Goal: Information Seeking & Learning: Compare options

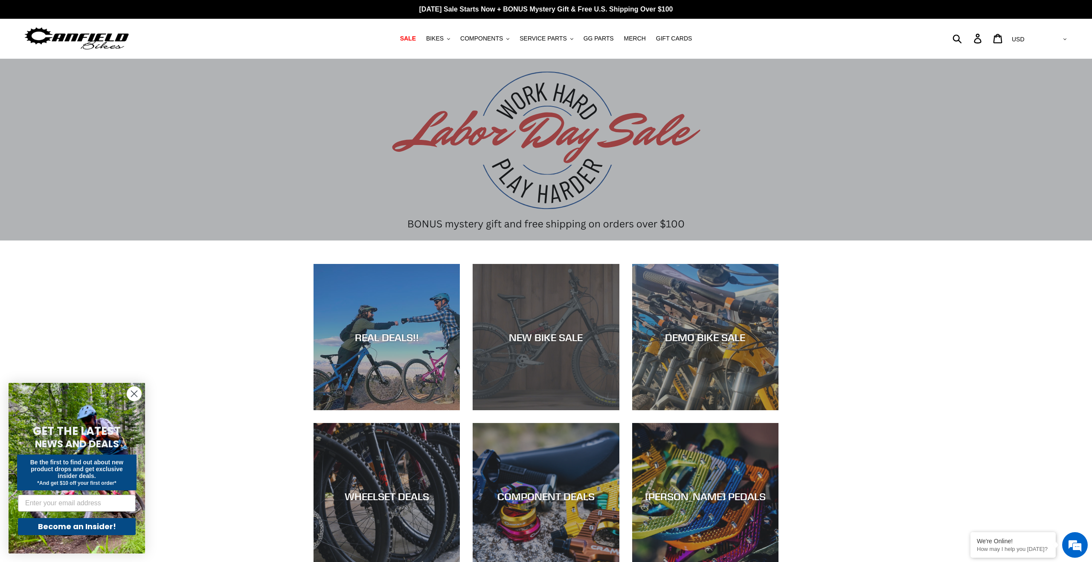
click at [524, 410] on div "NEW BIKE SALE" at bounding box center [546, 410] width 146 height 0
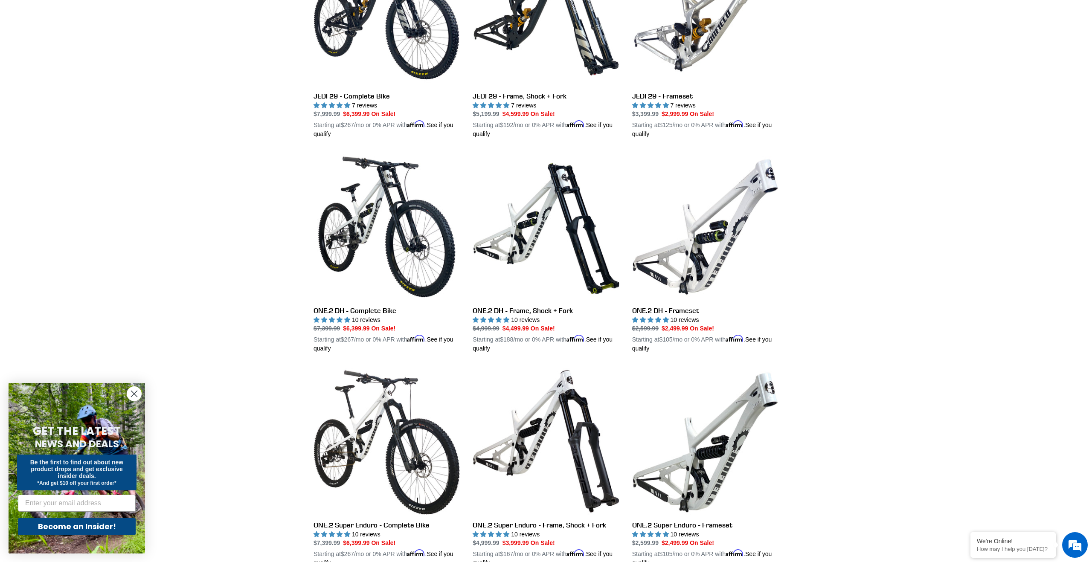
scroll to position [311, 0]
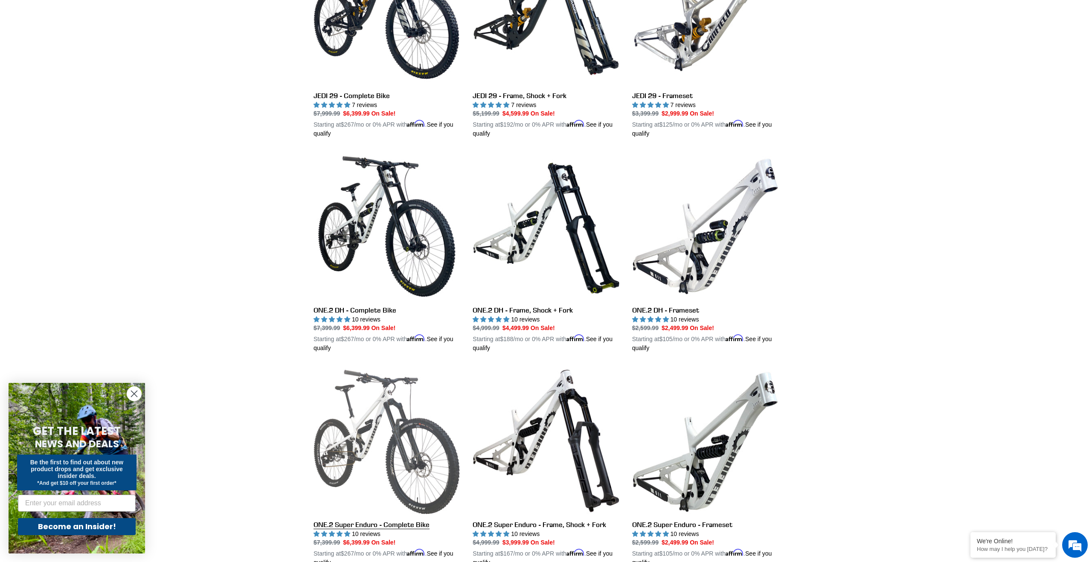
click at [394, 437] on link "ONE.2 Super Enduro - Complete Bike" at bounding box center [386, 468] width 146 height 200
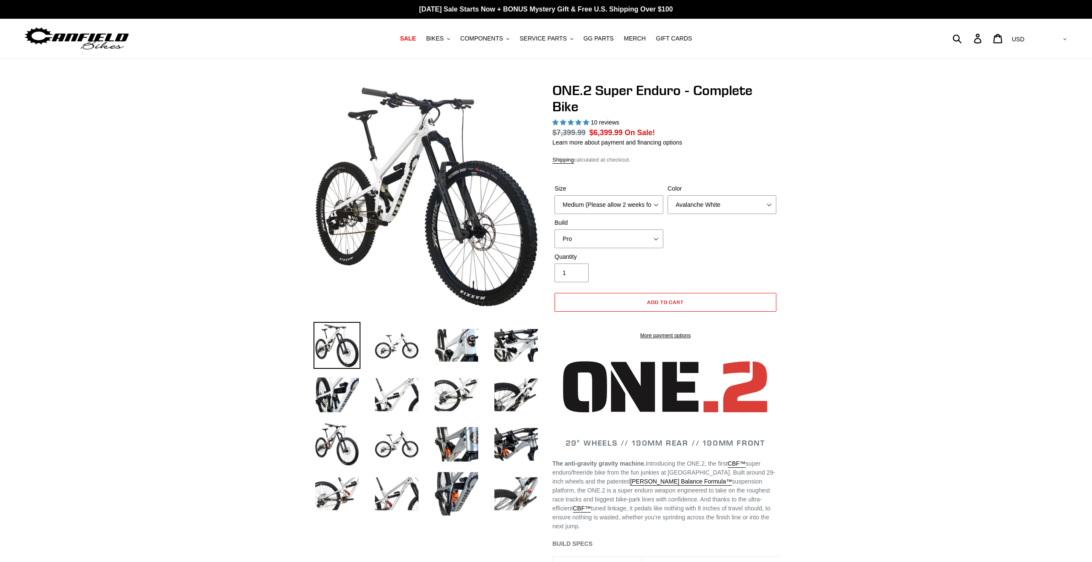
select select "highest-rating"
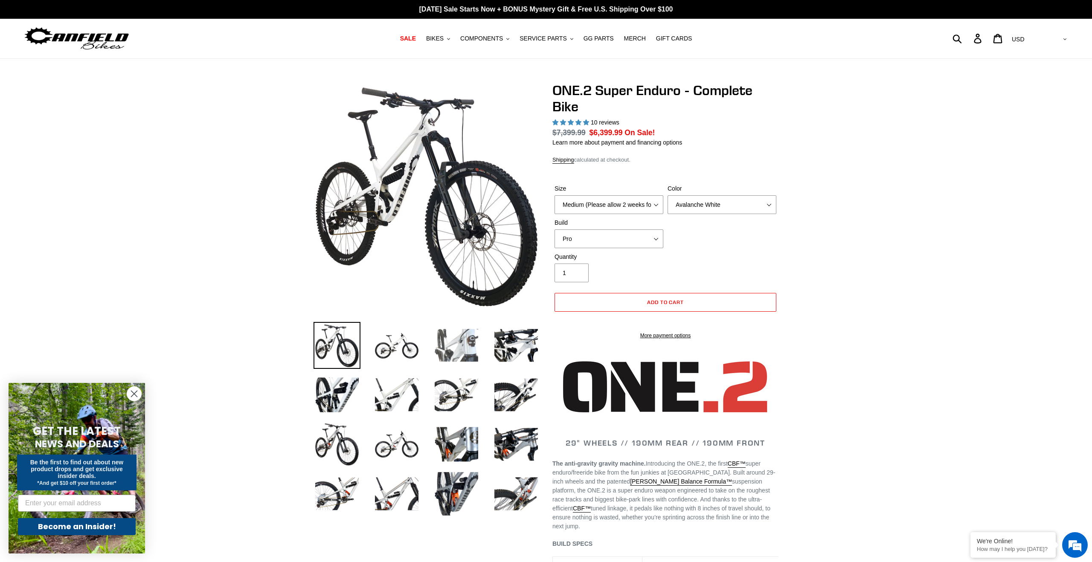
click at [463, 357] on img at bounding box center [456, 345] width 47 height 47
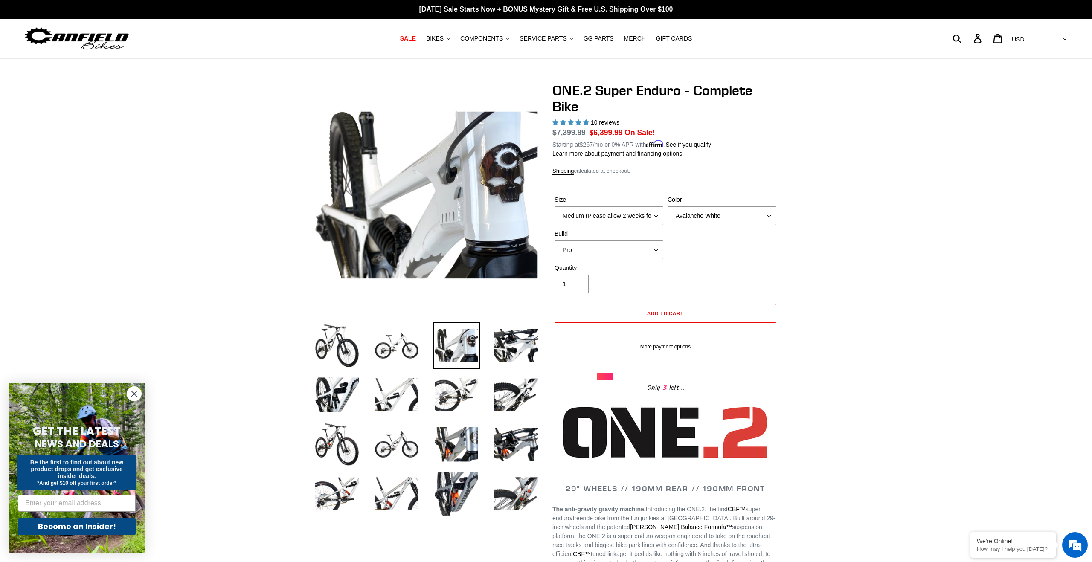
scroll to position [23, 0]
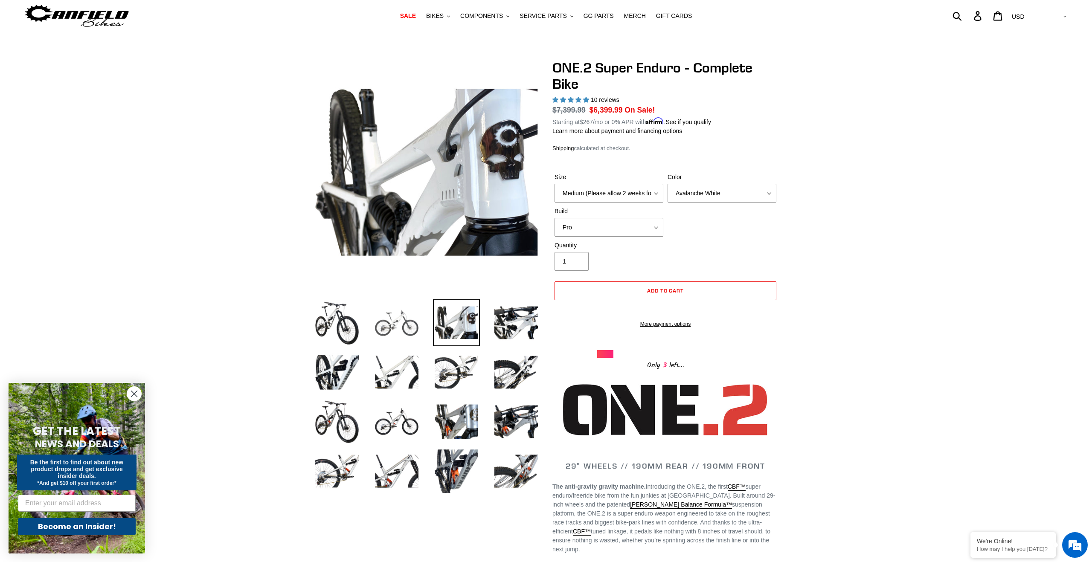
click at [413, 327] on img at bounding box center [396, 322] width 47 height 47
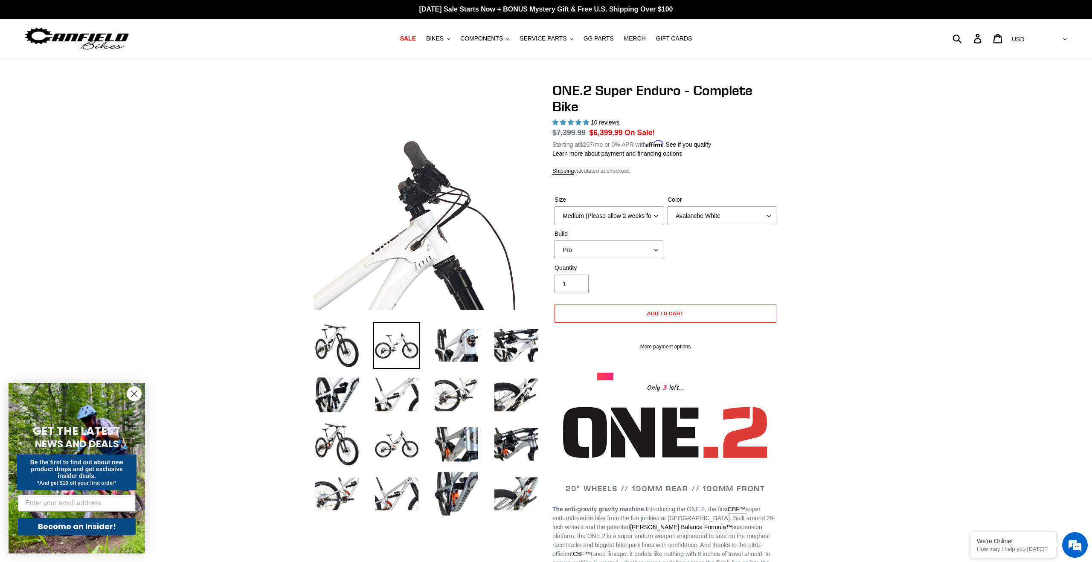
scroll to position [3, 0]
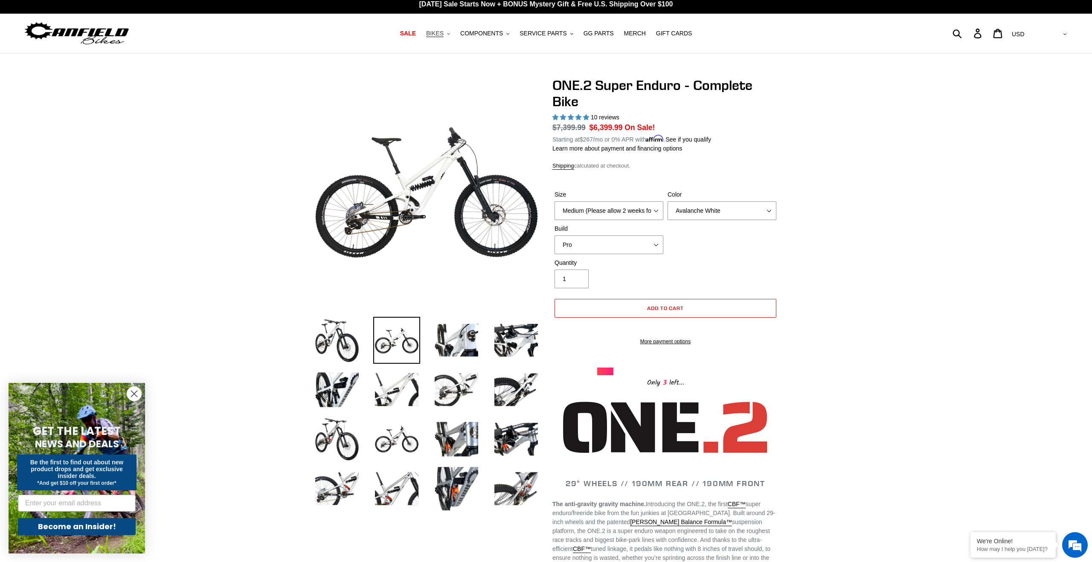
click at [443, 40] on nav "SALE BIKES .cls-1{fill:#231f20} SHOP ALL BIKES SHOP DEMO BIKES - On SALE Now! J…" at bounding box center [546, 34] width 522 height 40
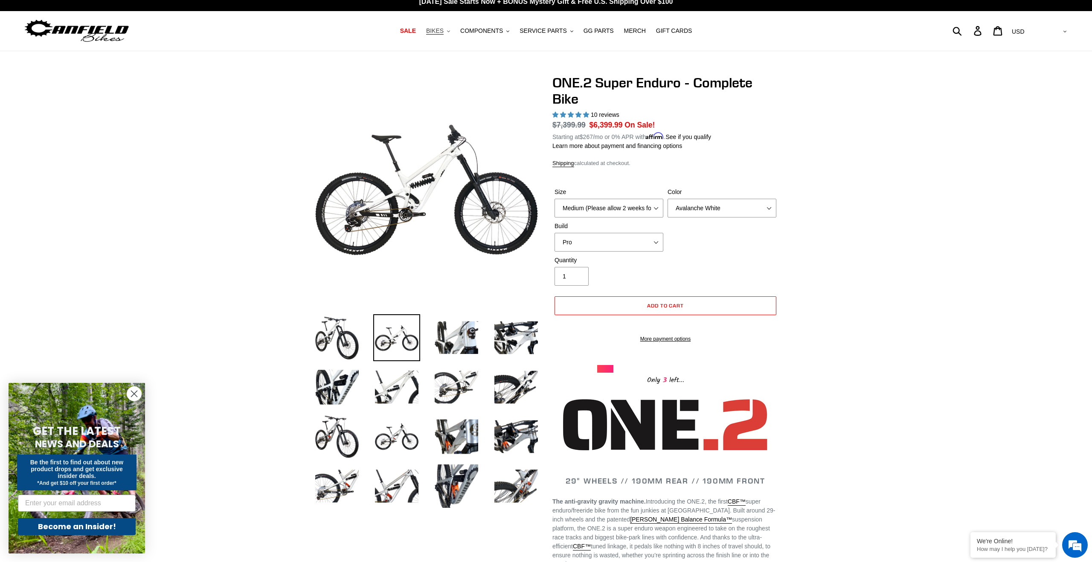
scroll to position [8, 0]
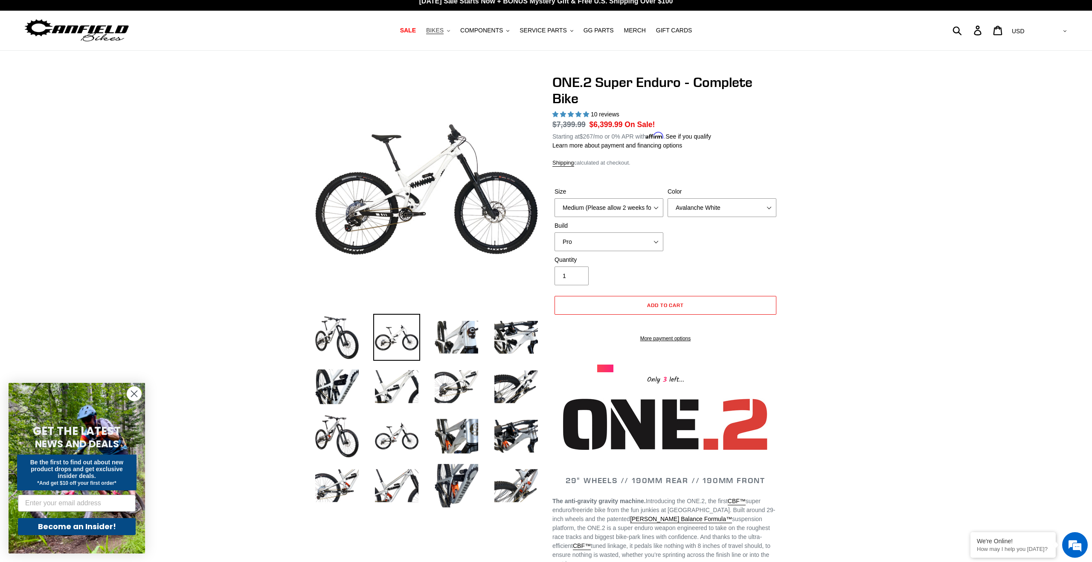
click at [442, 38] on nav "SALE BIKES .cls-1{fill:#231f20} SHOP ALL BIKES SHOP DEMO BIKES - On SALE Now! J…" at bounding box center [546, 31] width 522 height 40
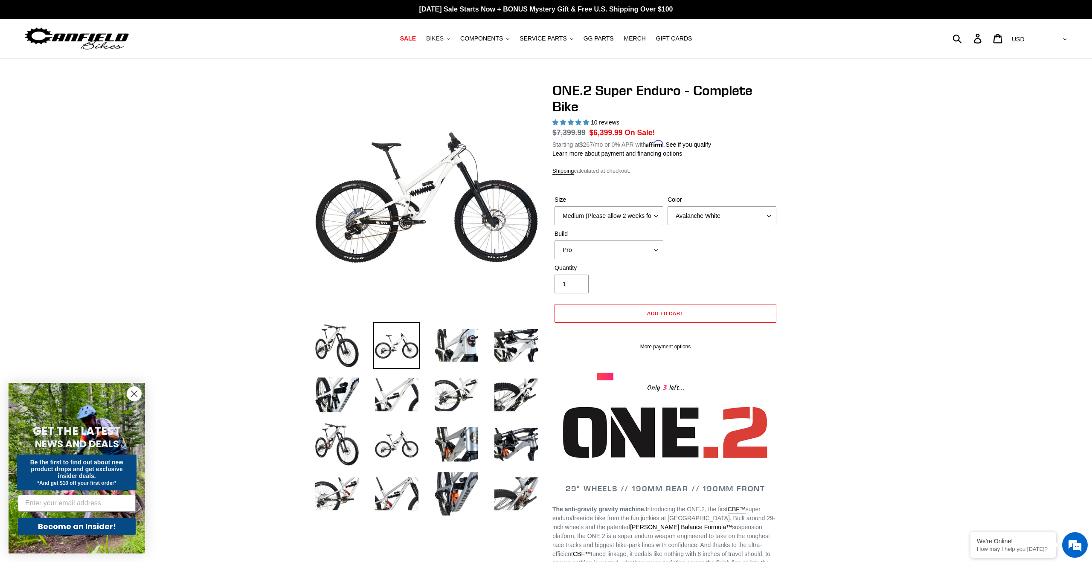
click at [444, 40] on span "BIKES" at bounding box center [434, 38] width 17 height 7
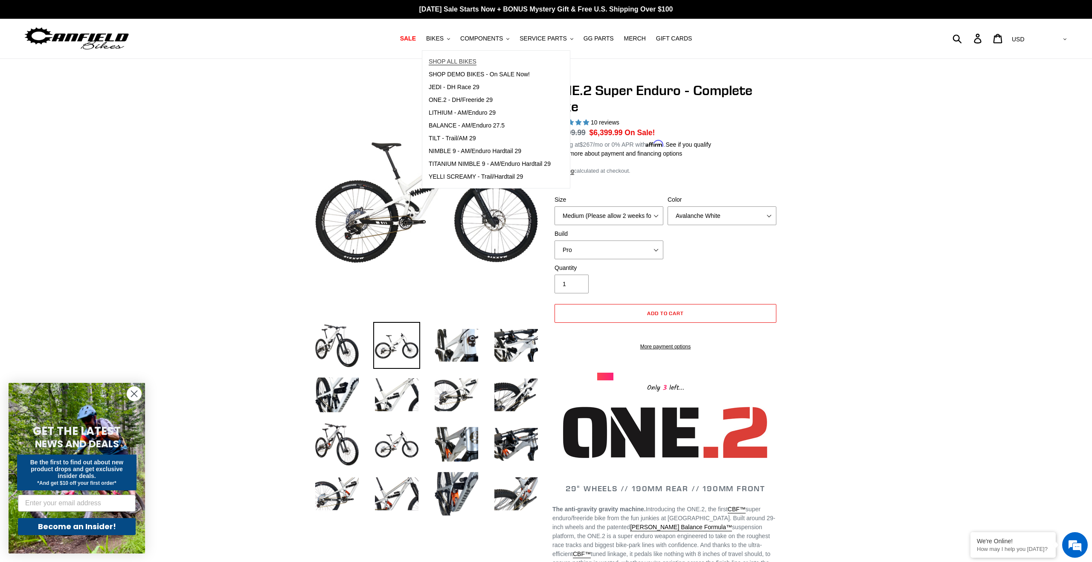
click at [464, 58] on span "SHOP ALL BIKES" at bounding box center [453, 61] width 48 height 7
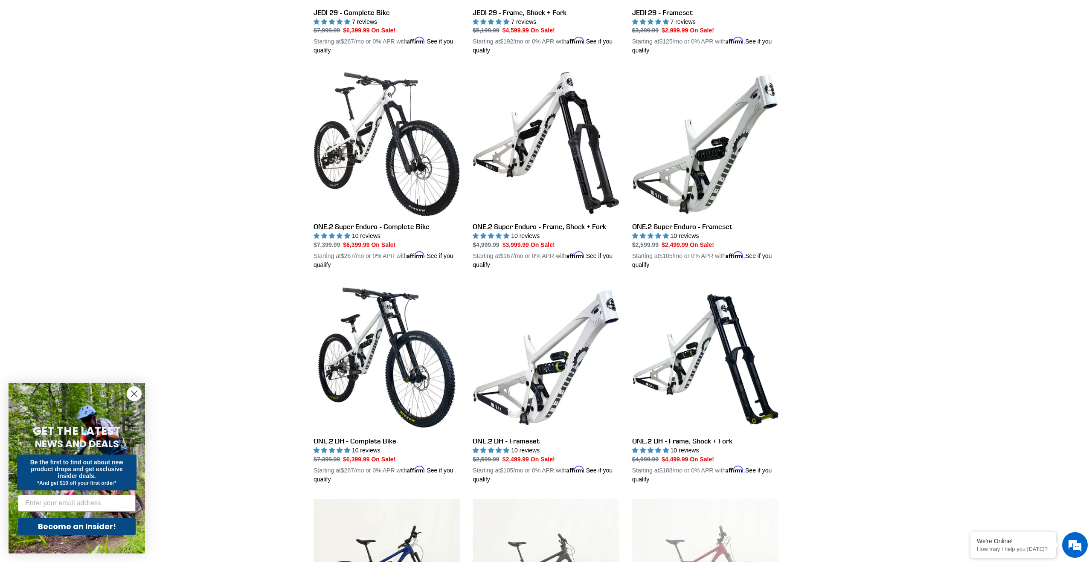
scroll to position [1447, 0]
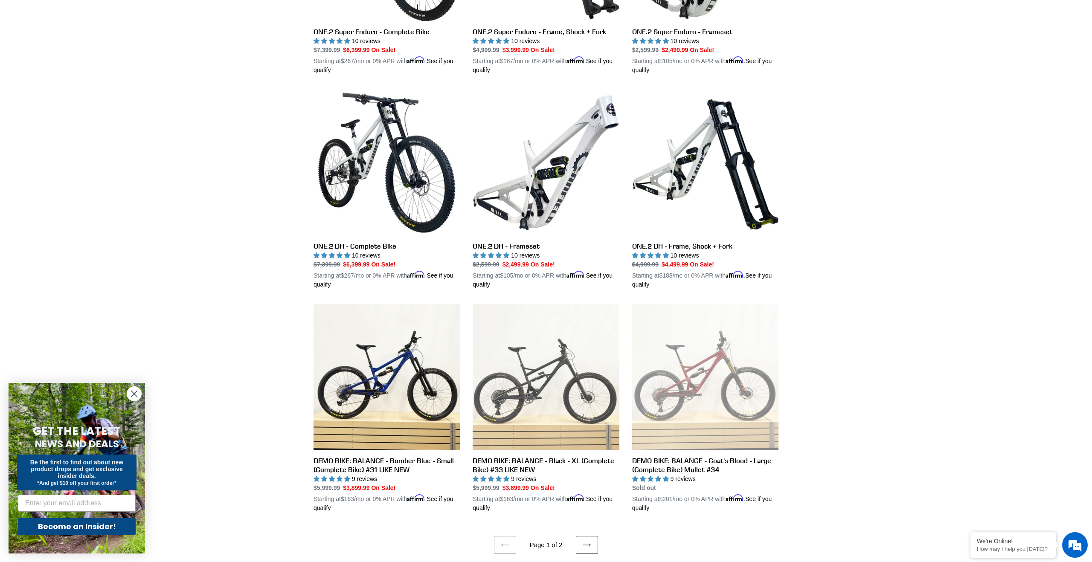
click at [538, 391] on link "DEMO BIKE: BALANCE - Black - XL (Complete Bike) #33 LIKE NEW" at bounding box center [546, 408] width 146 height 209
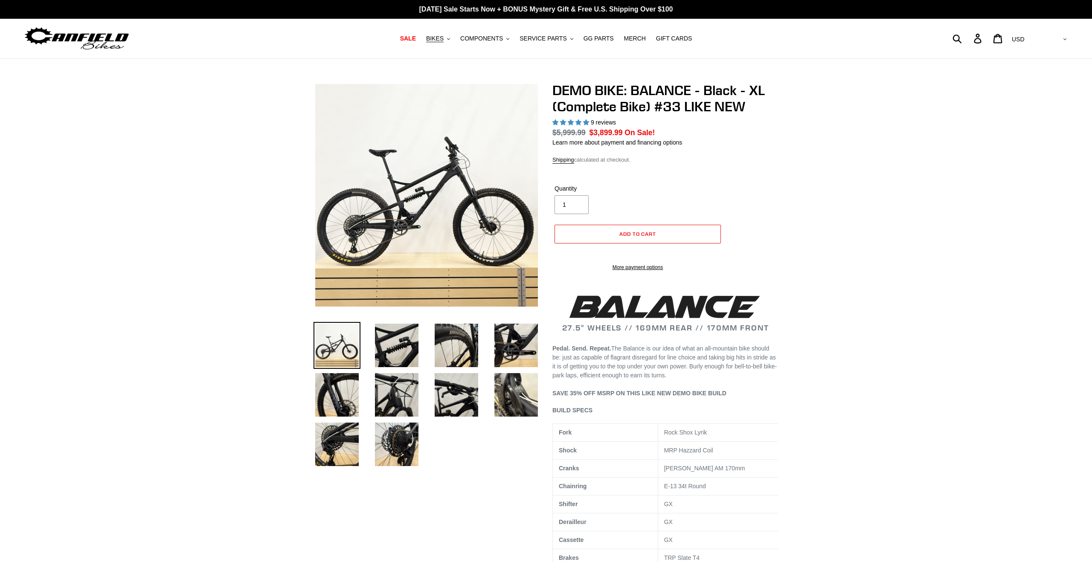
select select "highest-rating"
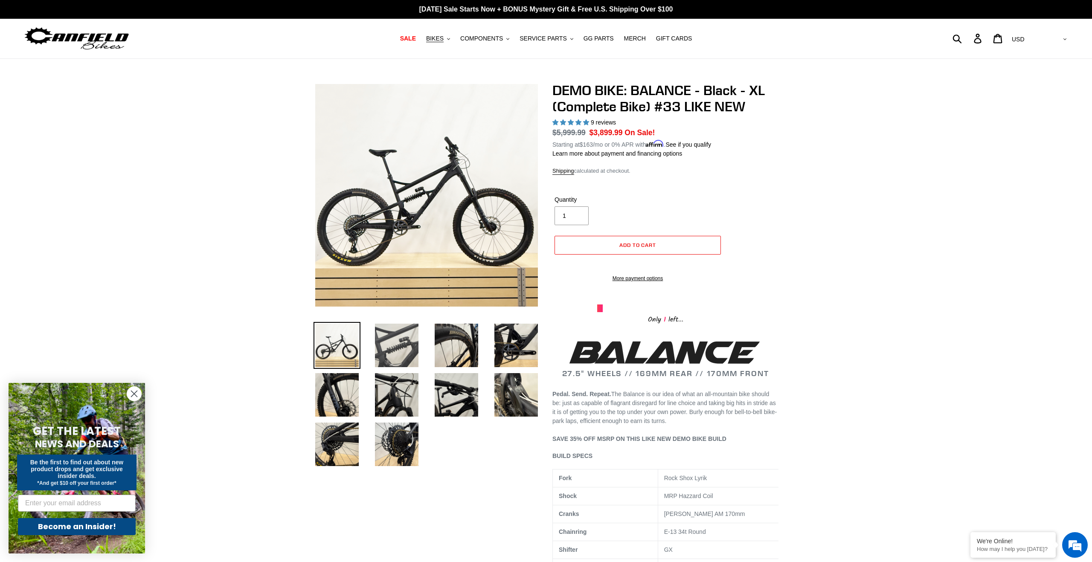
click at [384, 340] on img at bounding box center [396, 345] width 47 height 47
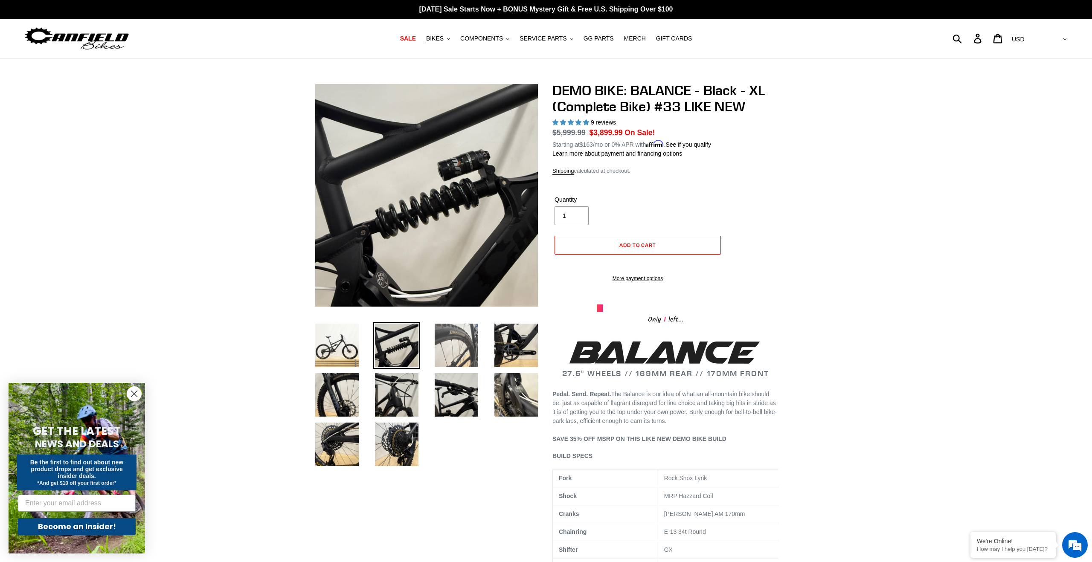
click at [435, 339] on img at bounding box center [456, 345] width 47 height 47
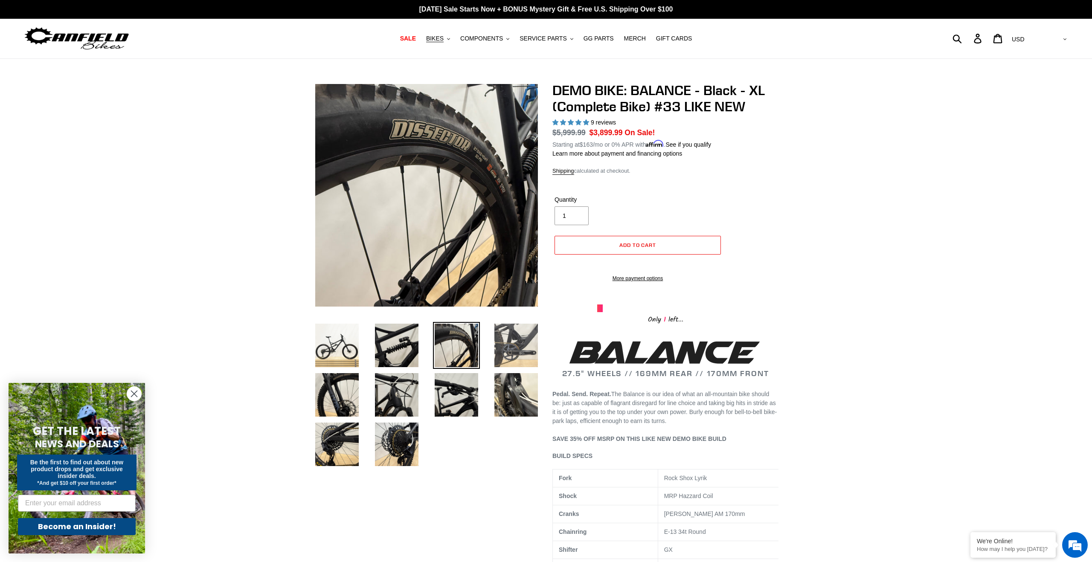
click at [523, 340] on img at bounding box center [516, 345] width 47 height 47
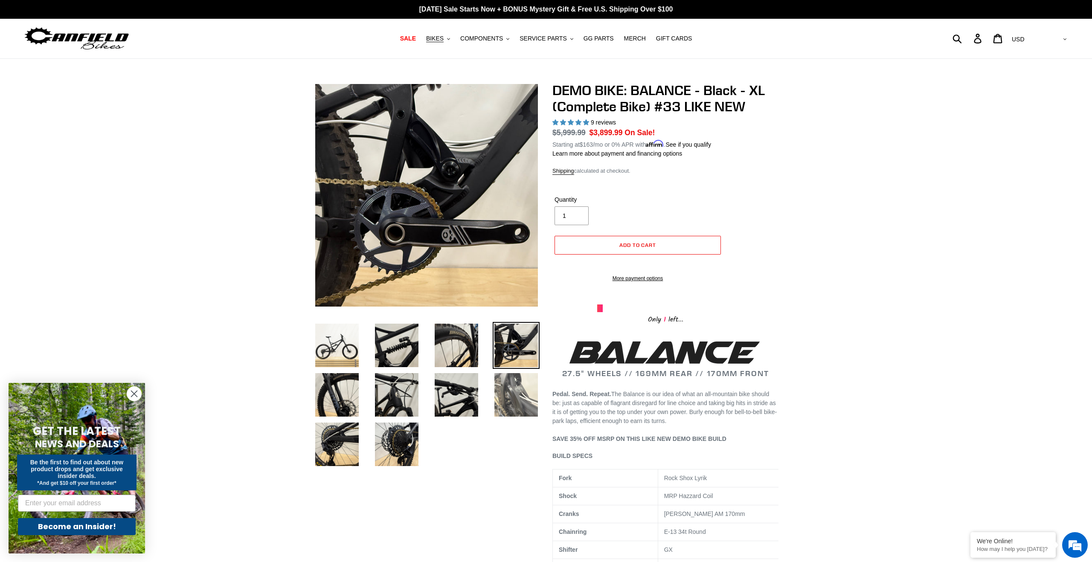
click at [520, 389] on img at bounding box center [516, 394] width 47 height 47
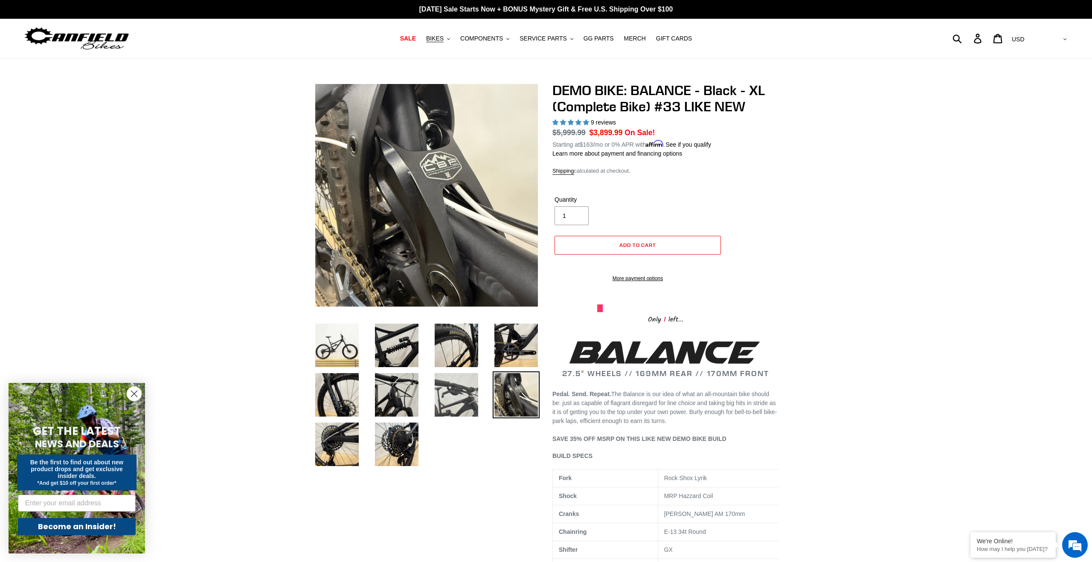
click at [443, 388] on img at bounding box center [456, 394] width 47 height 47
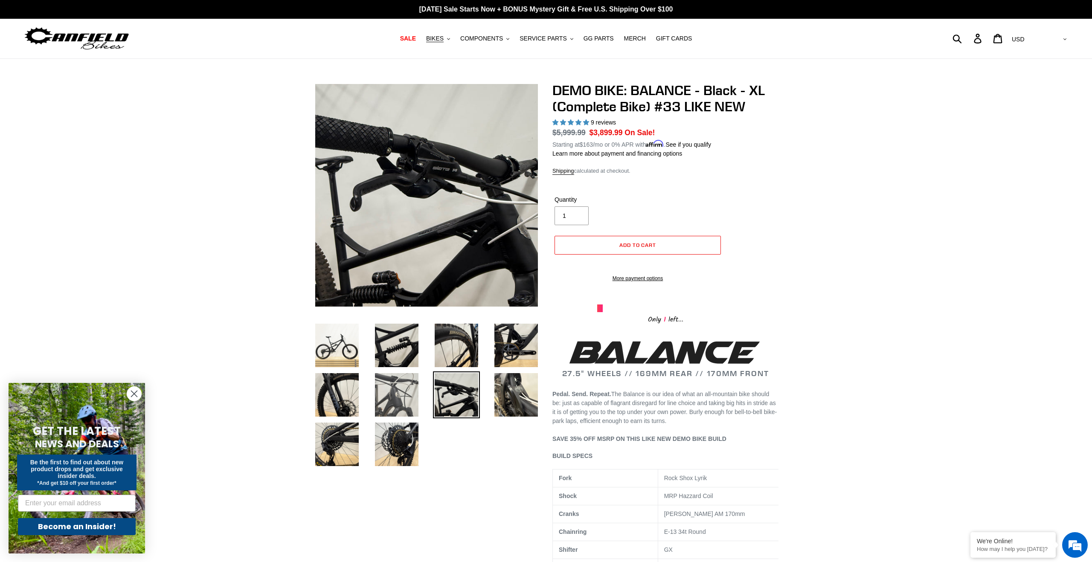
click at [397, 401] on img at bounding box center [396, 394] width 47 height 47
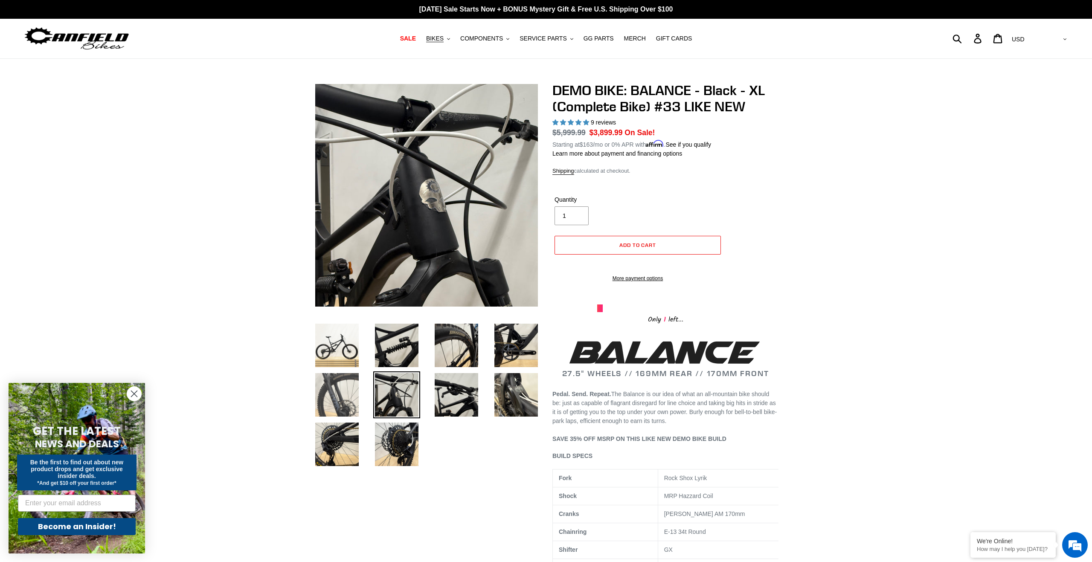
click at [347, 402] on img at bounding box center [336, 394] width 47 height 47
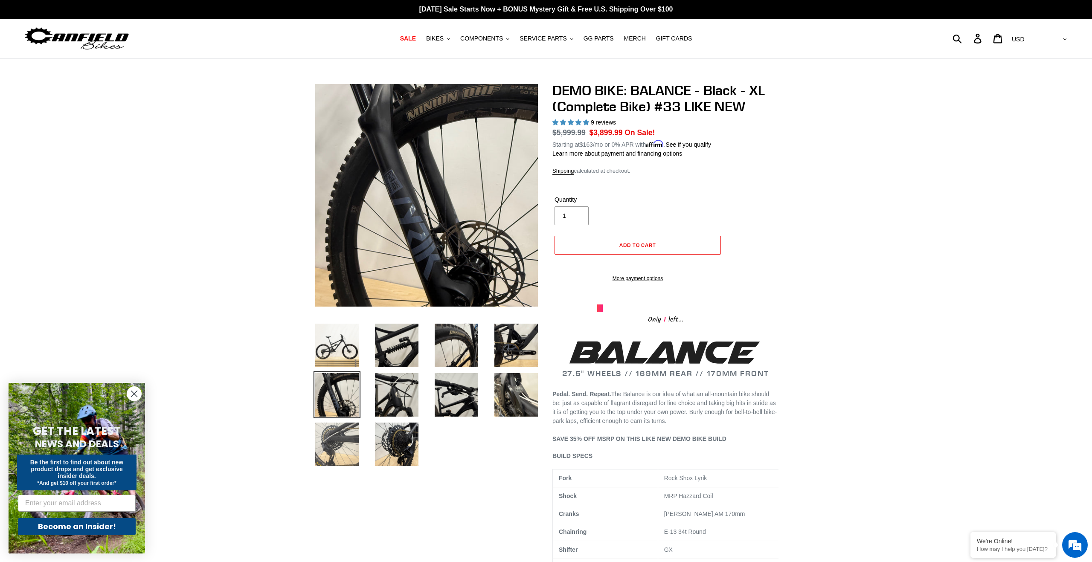
click at [343, 424] on img at bounding box center [336, 444] width 47 height 47
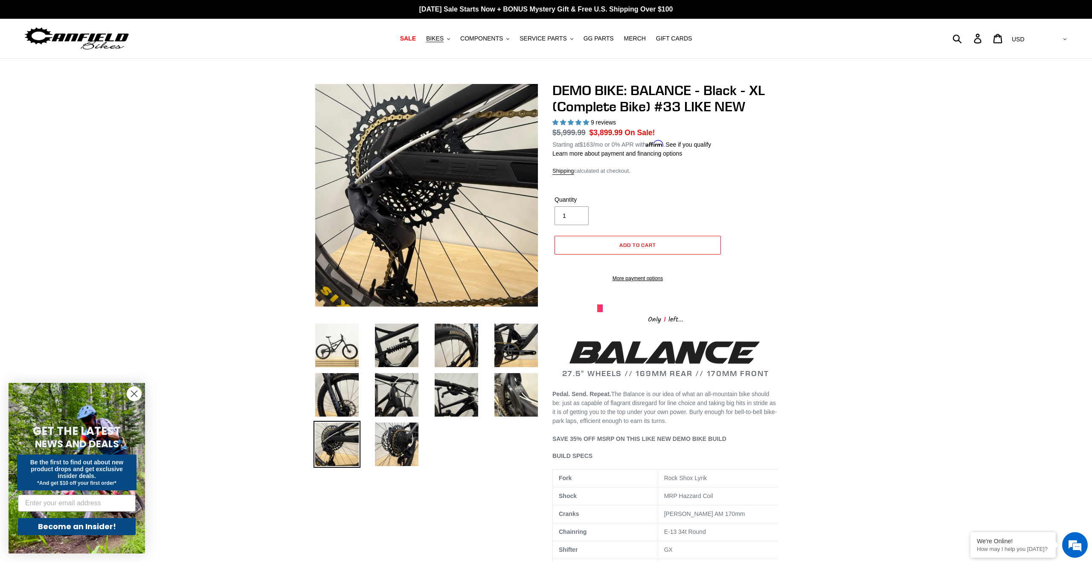
click at [373, 432] on li at bounding box center [390, 446] width 60 height 49
click at [380, 432] on img at bounding box center [396, 444] width 47 height 47
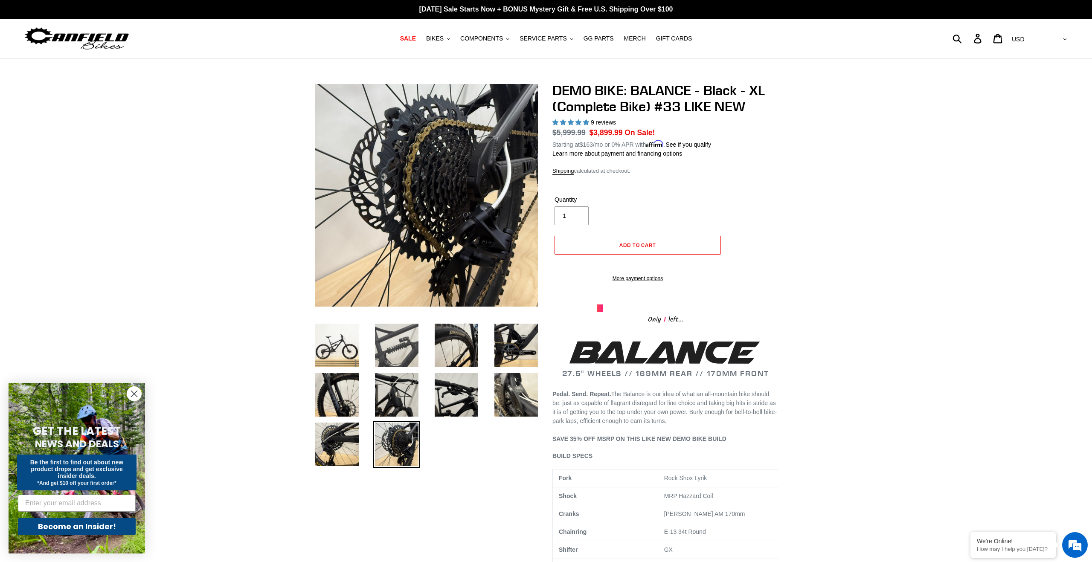
click at [419, 353] on img at bounding box center [396, 345] width 47 height 47
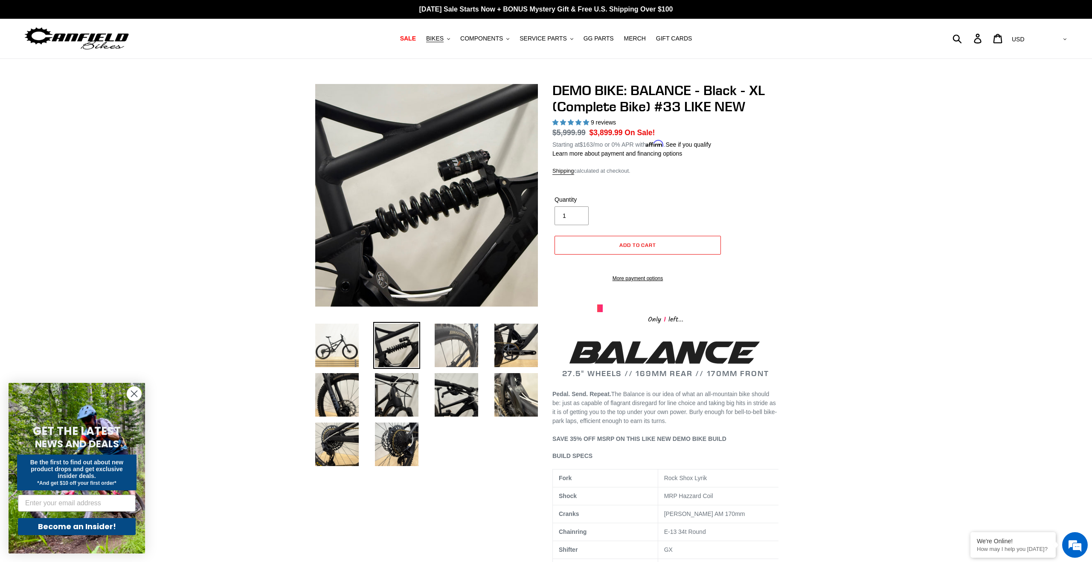
click at [454, 353] on img at bounding box center [456, 345] width 47 height 47
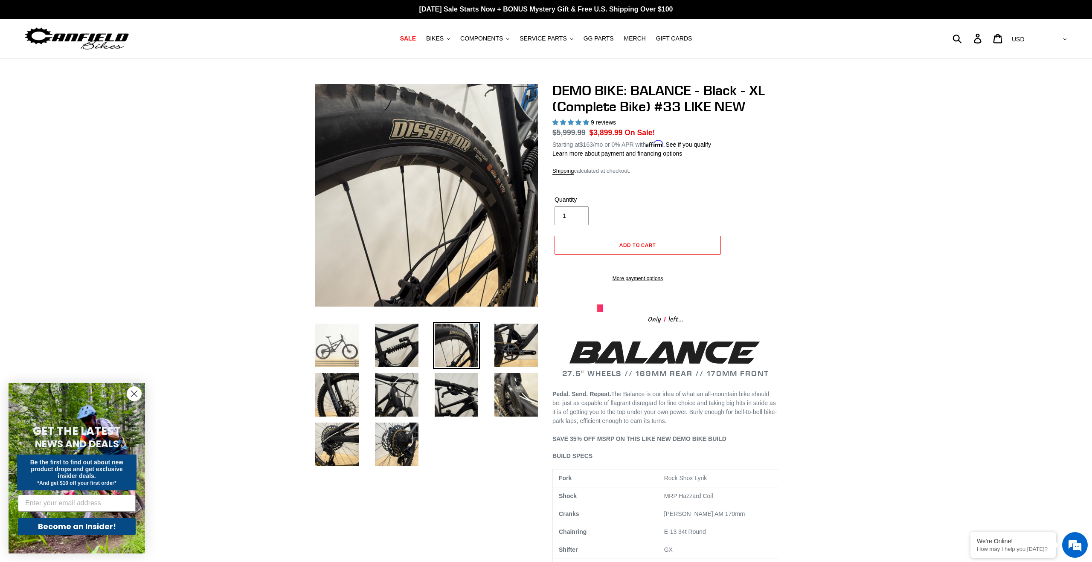
click at [343, 346] on img at bounding box center [336, 345] width 47 height 47
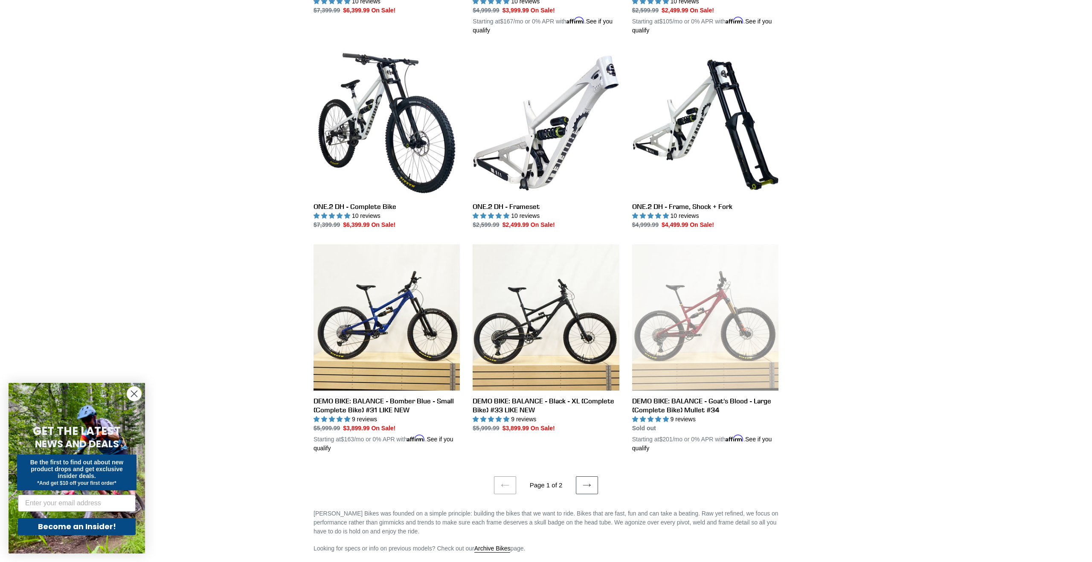
scroll to position [1566, 0]
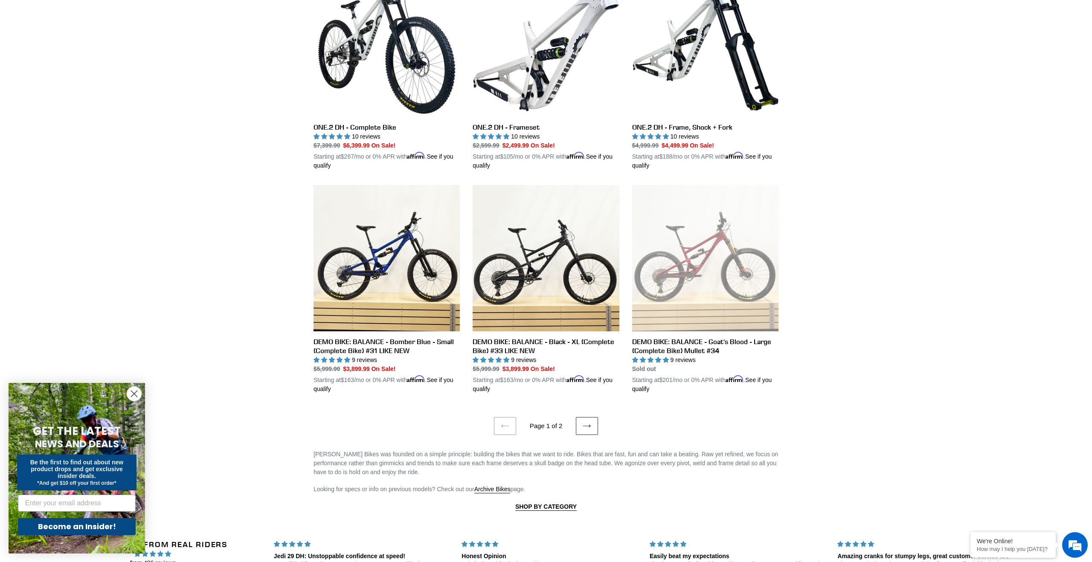
click at [586, 417] on link "Next page" at bounding box center [587, 426] width 22 height 18
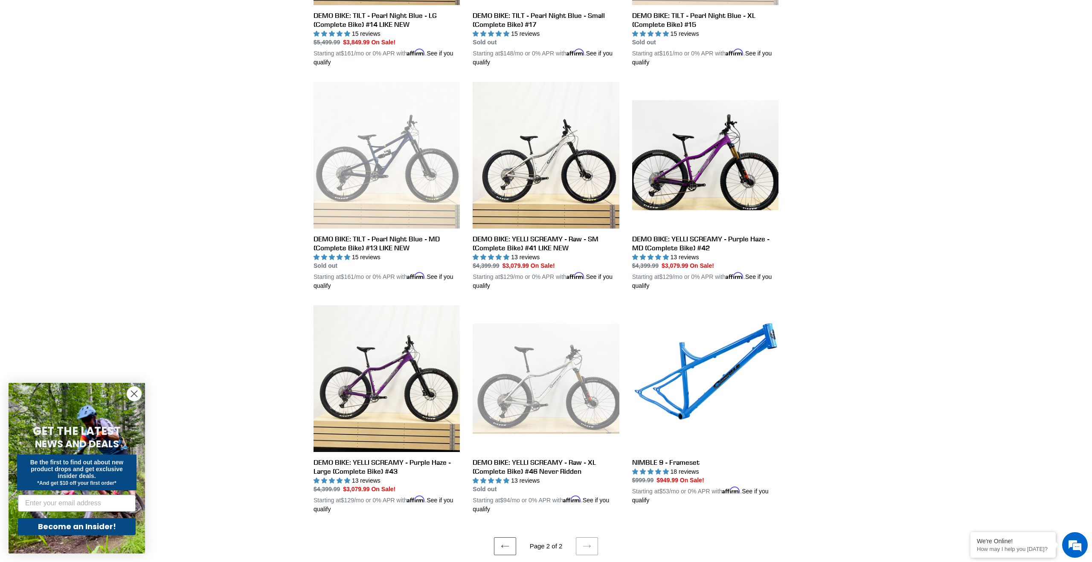
scroll to position [648, 0]
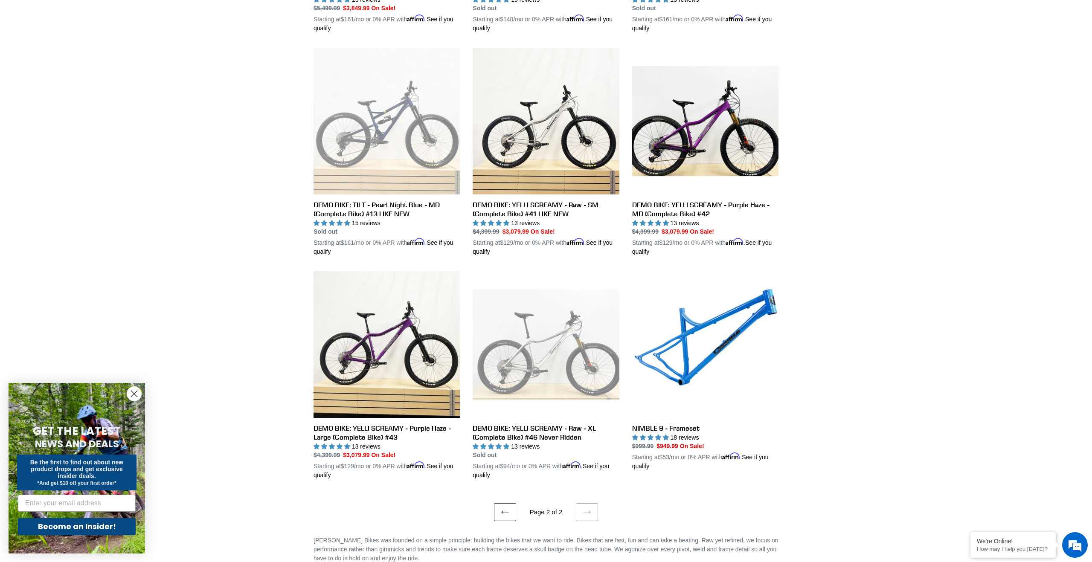
click at [508, 508] on icon at bounding box center [505, 512] width 9 height 9
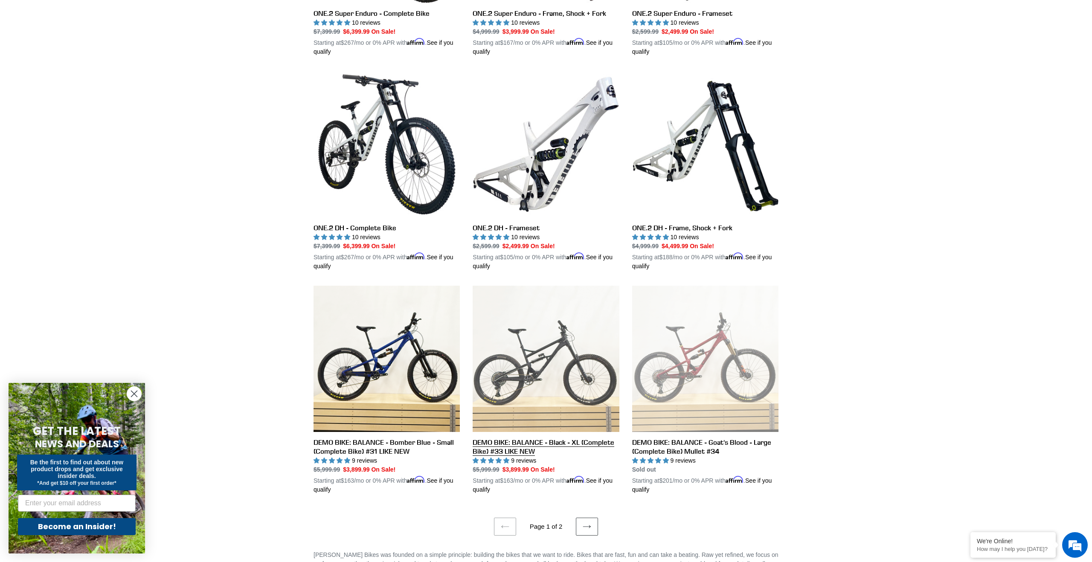
scroll to position [1470, 0]
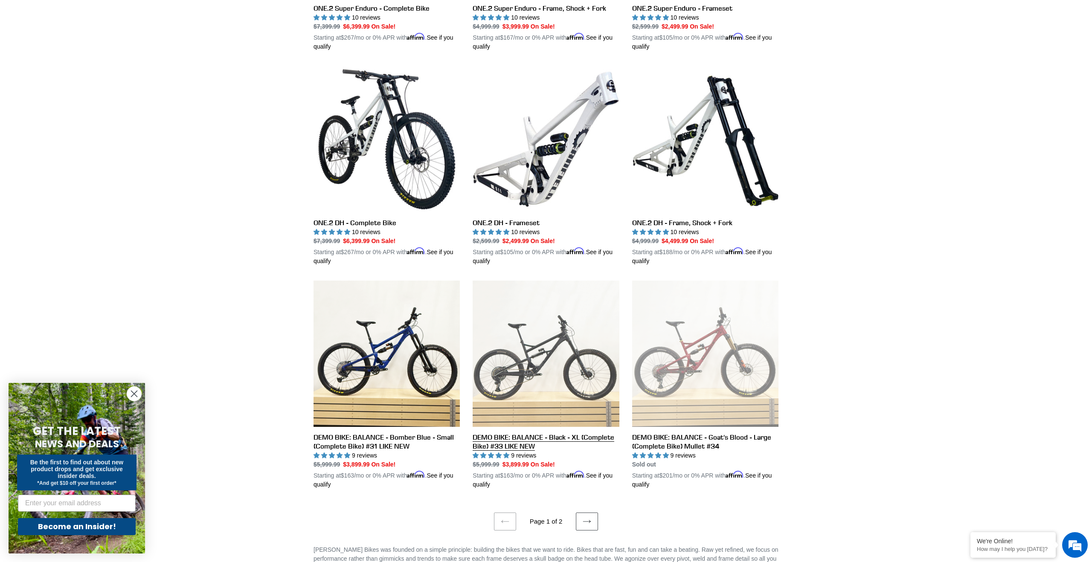
click at [537, 360] on link "DEMO BIKE: BALANCE - Black - XL (Complete Bike) #33 LIKE NEW" at bounding box center [546, 385] width 146 height 209
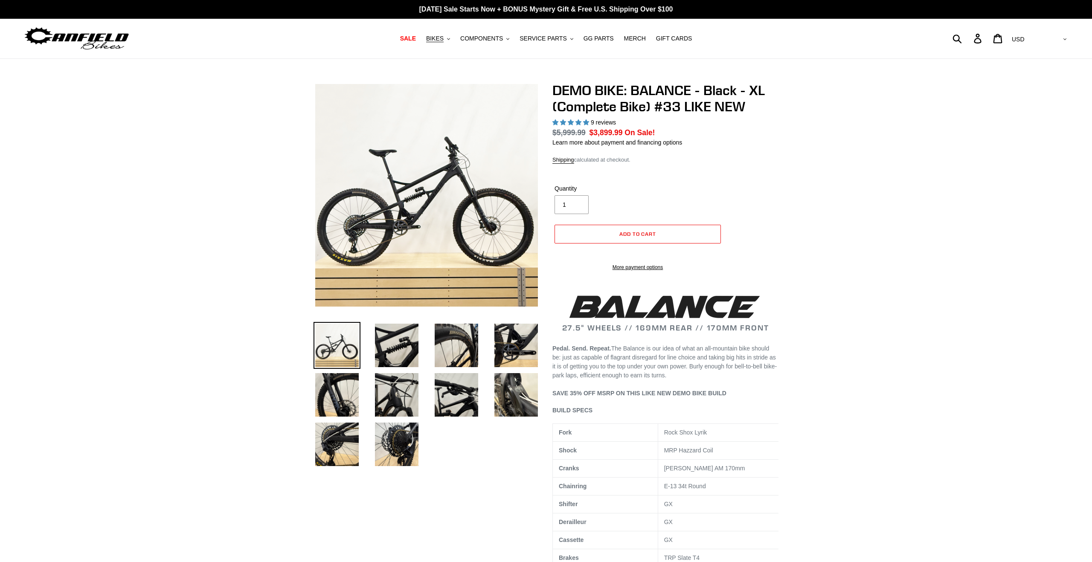
select select "highest-rating"
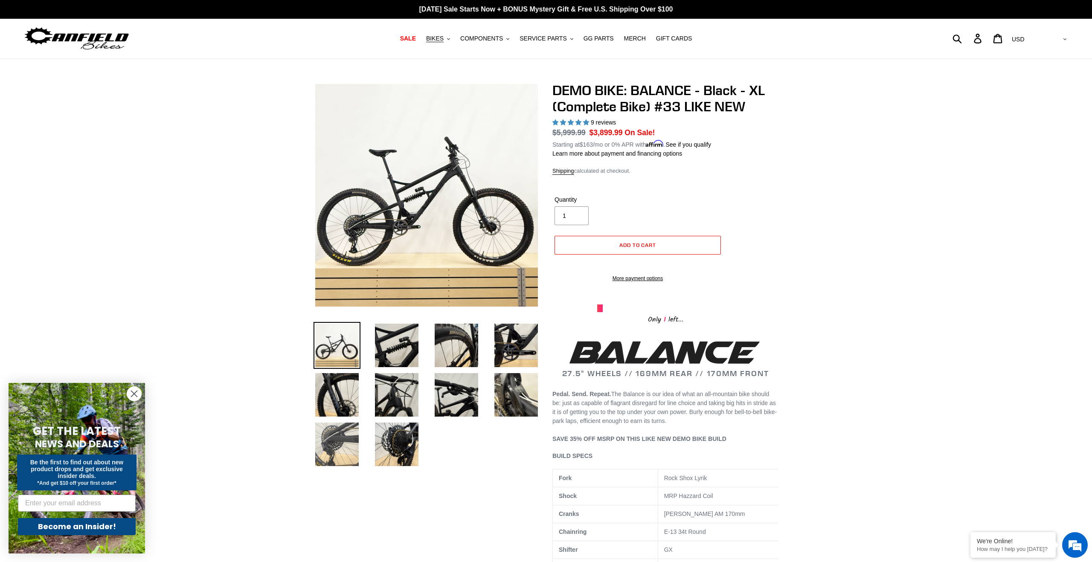
click at [332, 430] on img at bounding box center [336, 444] width 47 height 47
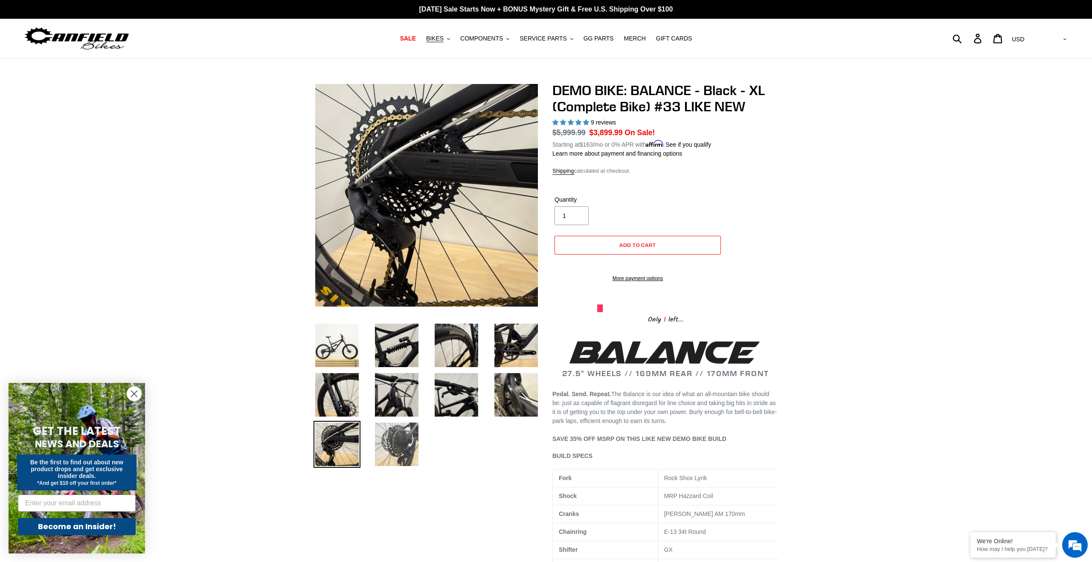
click at [400, 431] on img at bounding box center [396, 444] width 47 height 47
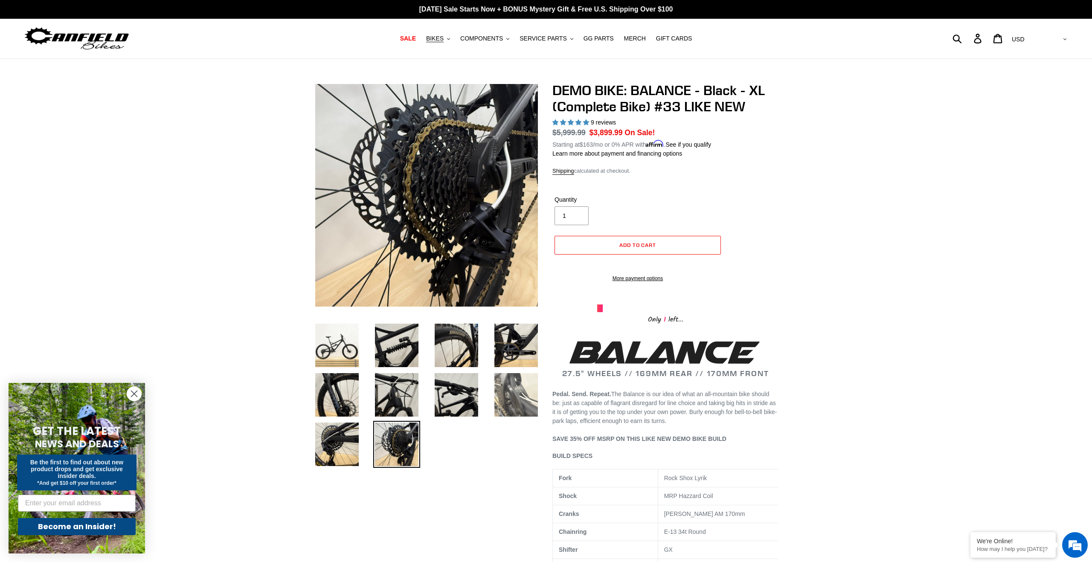
click at [513, 410] on img at bounding box center [516, 394] width 47 height 47
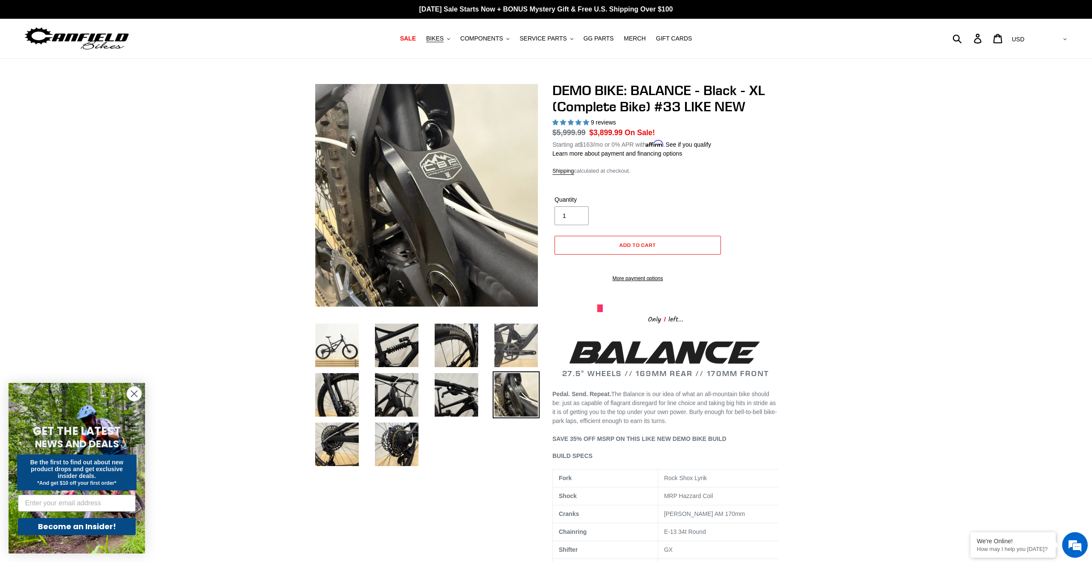
click at [498, 346] on img at bounding box center [516, 345] width 47 height 47
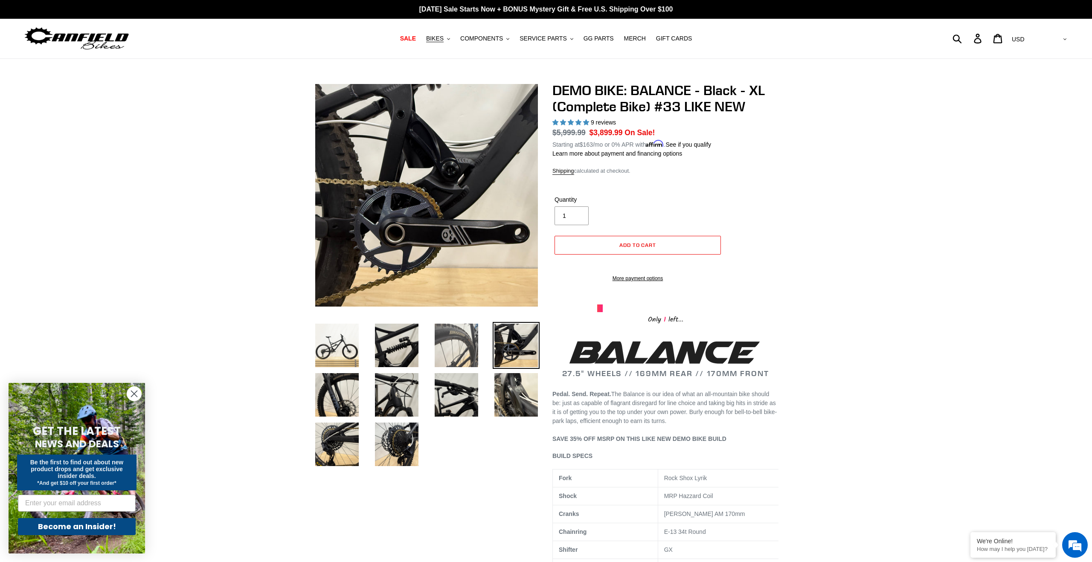
click at [469, 347] on img at bounding box center [456, 345] width 47 height 47
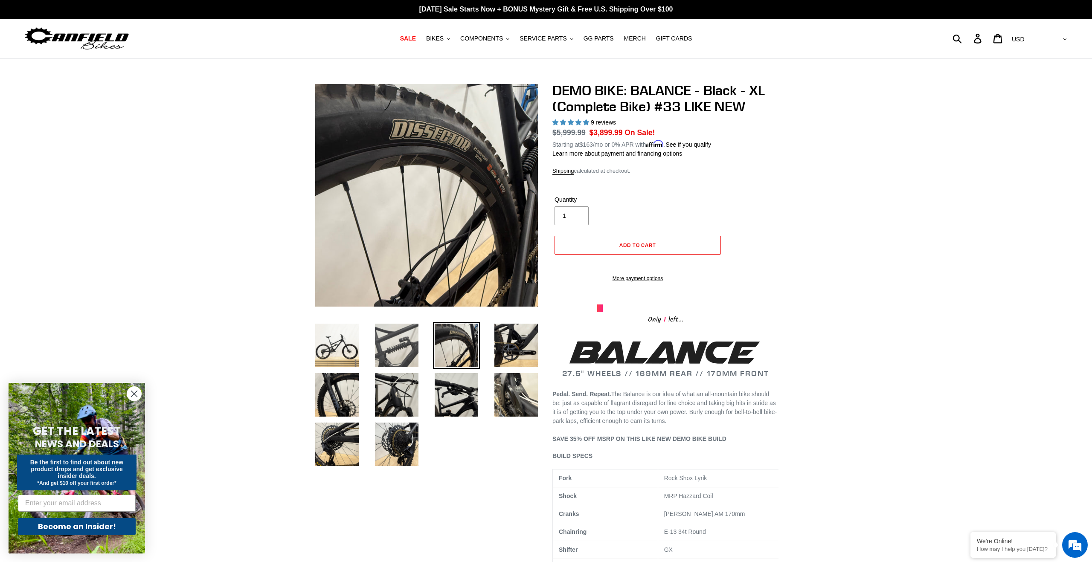
click at [385, 336] on img at bounding box center [396, 345] width 47 height 47
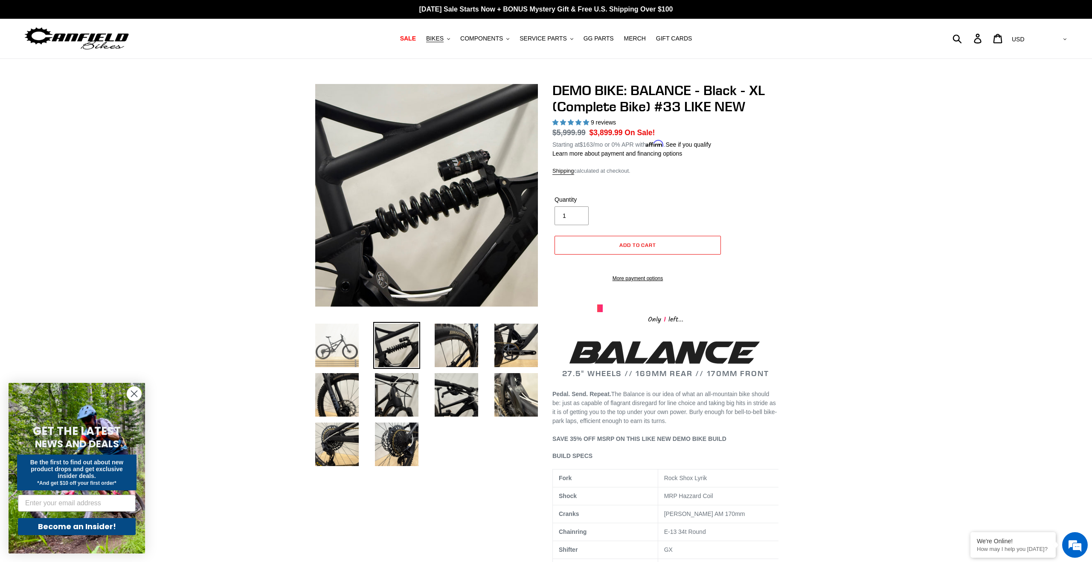
click at [331, 345] on img at bounding box center [336, 345] width 47 height 47
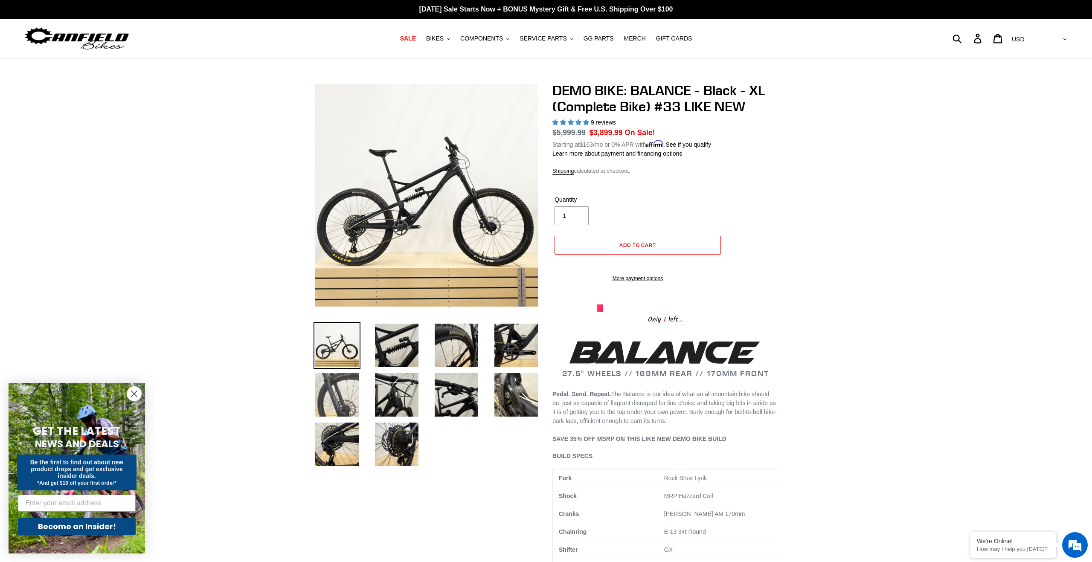
click at [333, 392] on img at bounding box center [336, 394] width 47 height 47
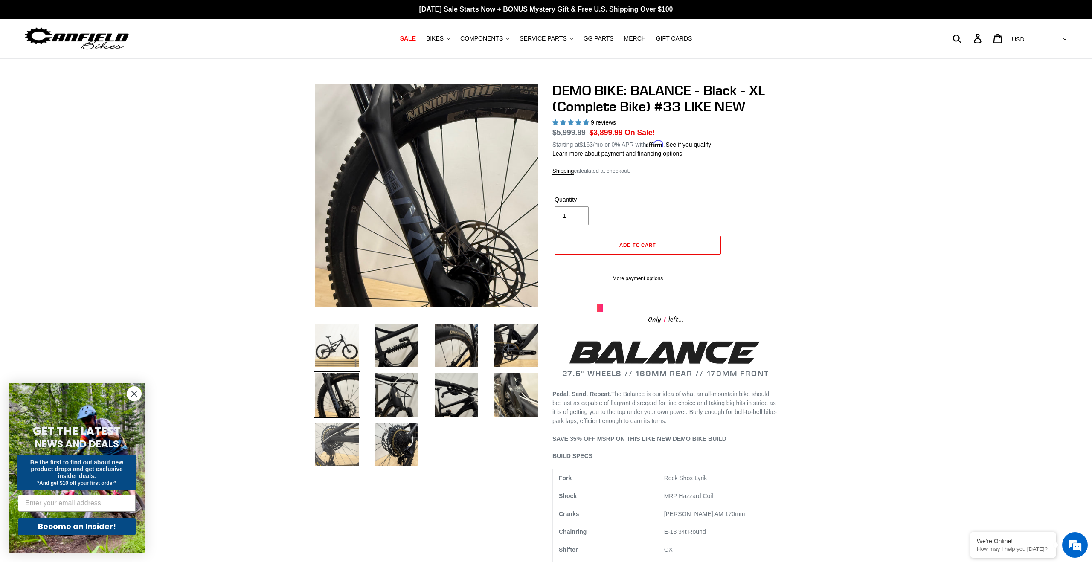
drag, startPoint x: 337, startPoint y: 438, endPoint x: 342, endPoint y: 440, distance: 6.2
click at [337, 438] on img at bounding box center [336, 444] width 47 height 47
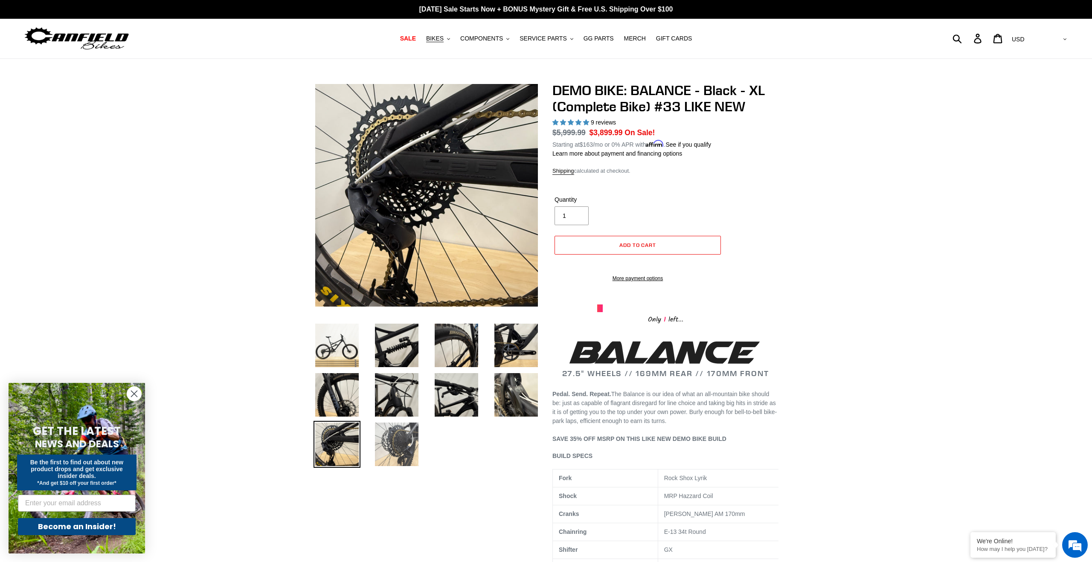
click at [398, 444] on img at bounding box center [396, 444] width 47 height 47
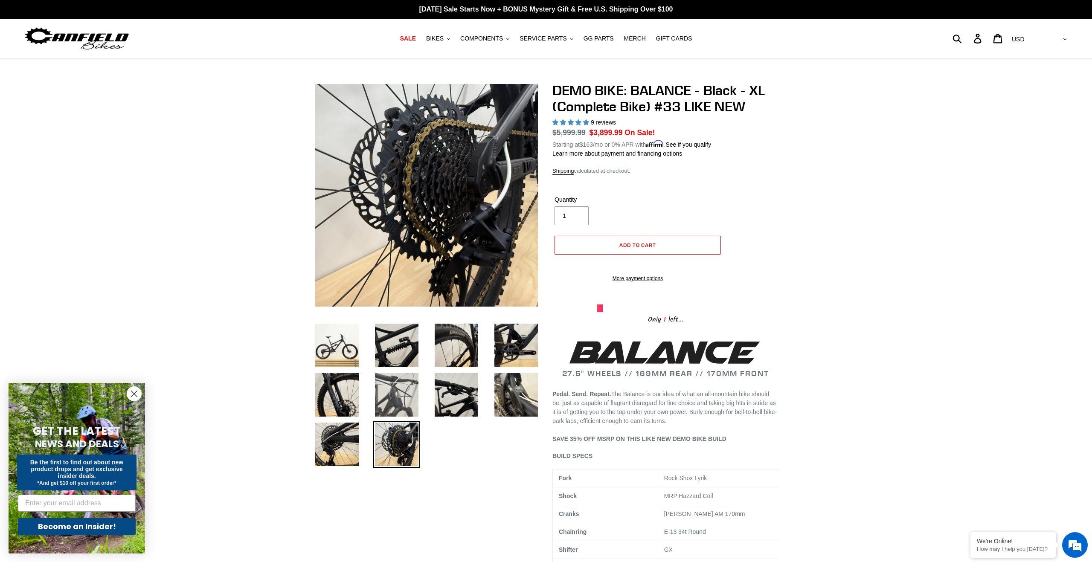
click at [408, 378] on img at bounding box center [396, 394] width 47 height 47
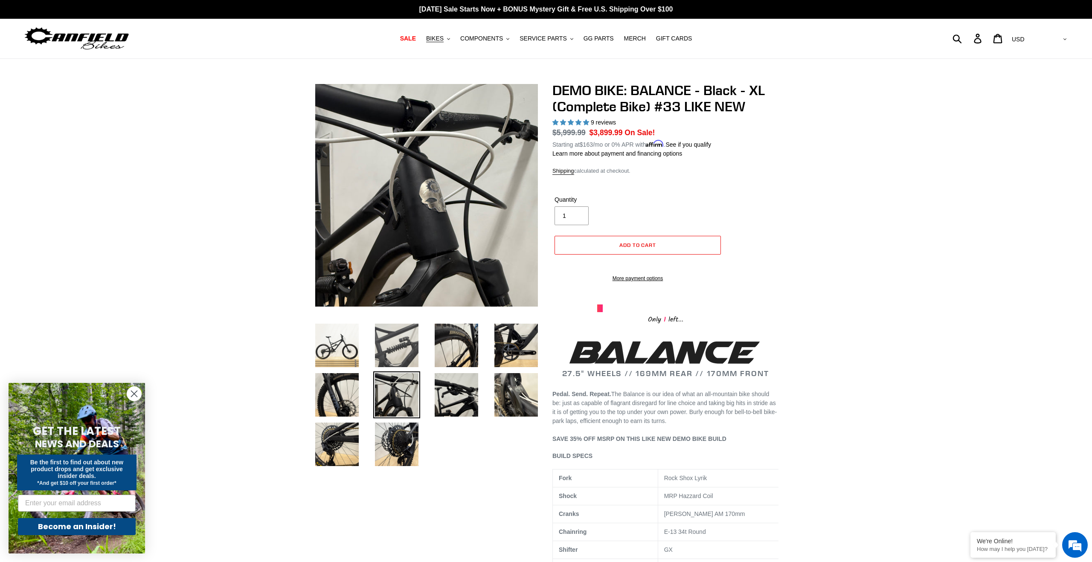
click at [400, 348] on img at bounding box center [396, 345] width 47 height 47
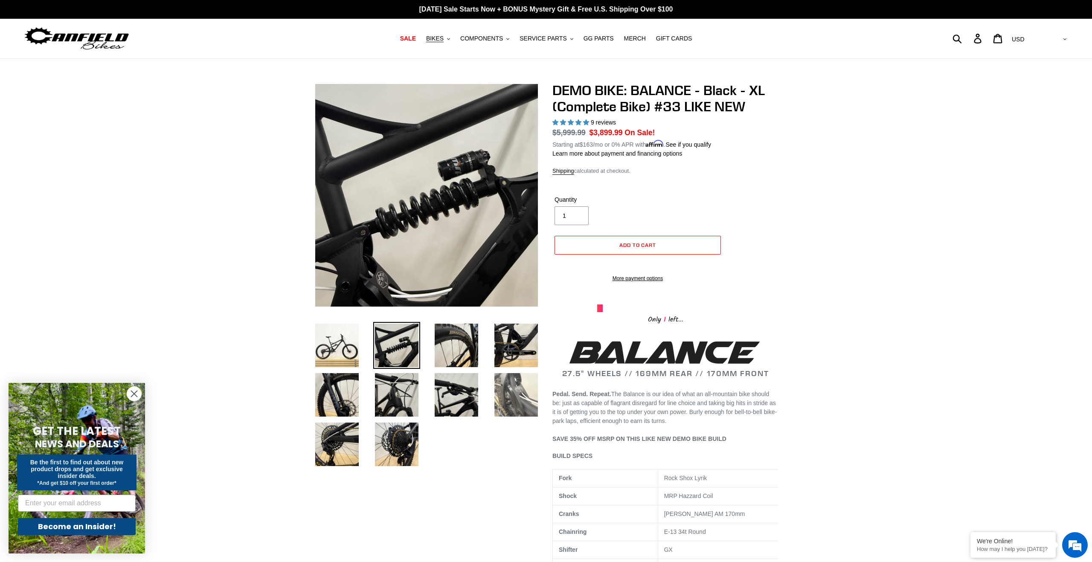
click at [510, 401] on img at bounding box center [516, 394] width 47 height 47
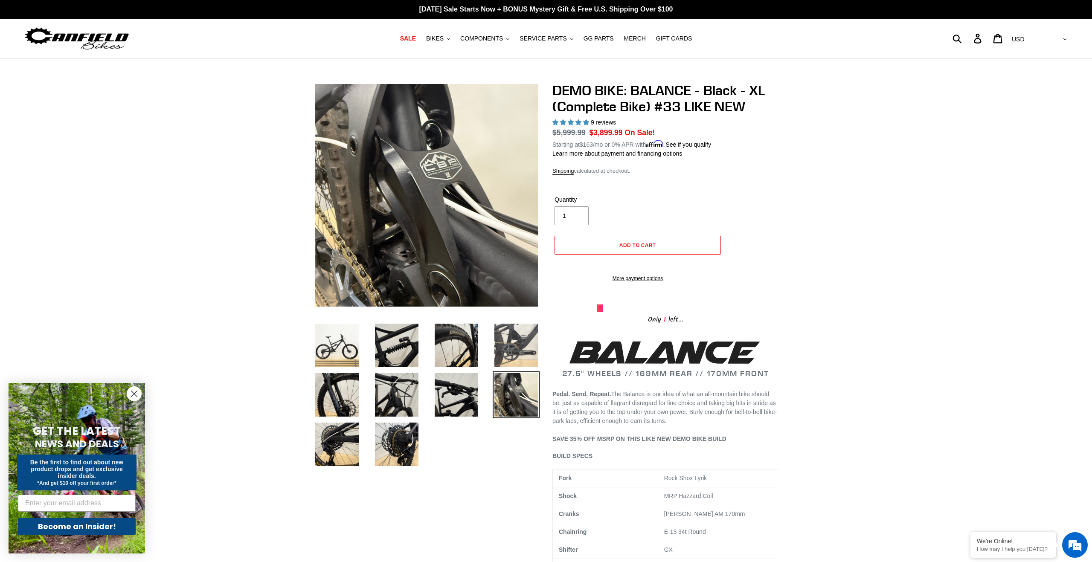
click at [514, 346] on img at bounding box center [516, 345] width 47 height 47
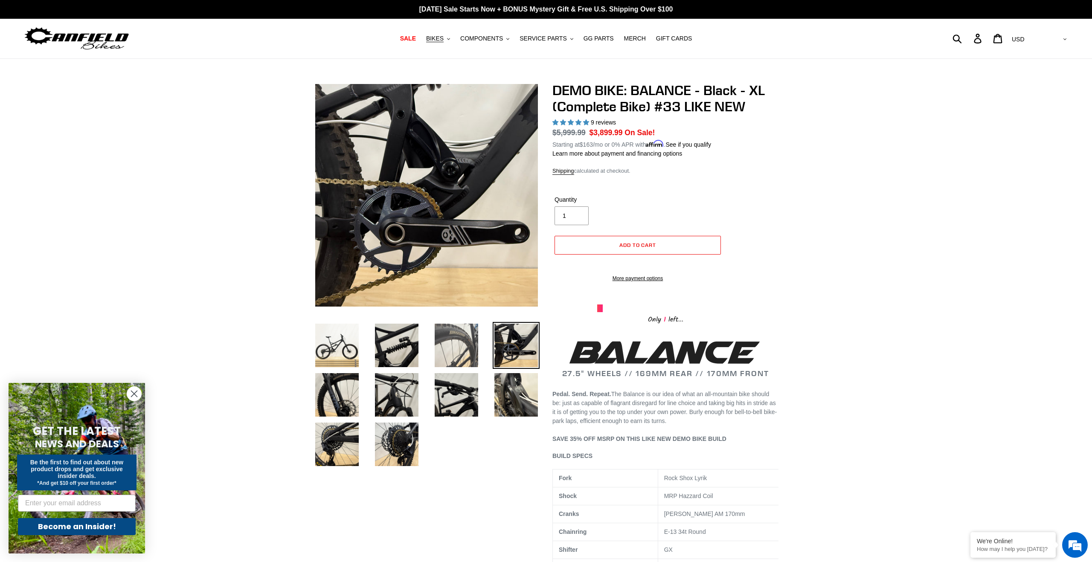
click at [469, 339] on img at bounding box center [456, 345] width 47 height 47
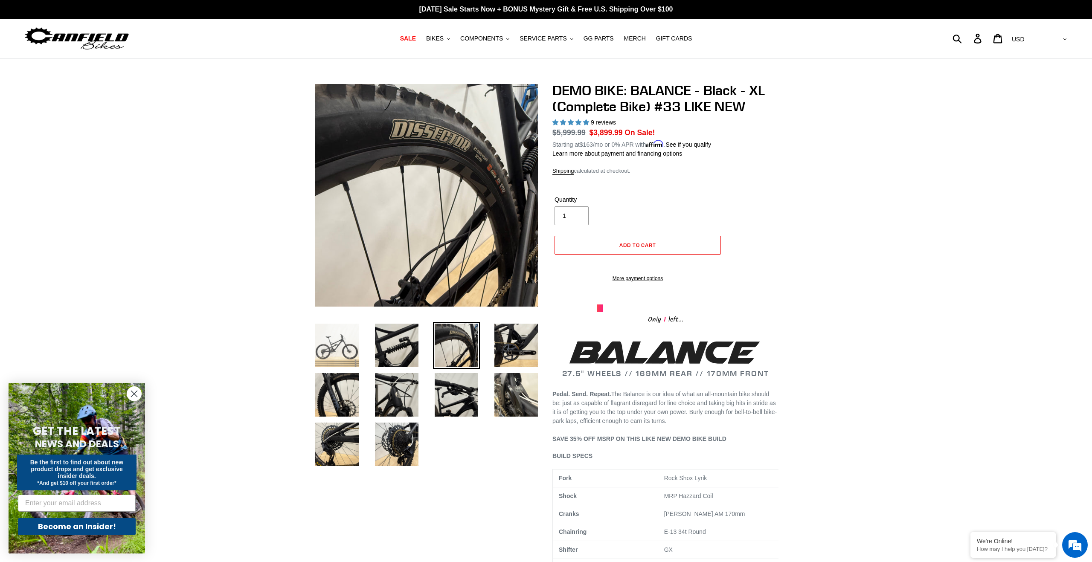
click at [349, 342] on img at bounding box center [336, 345] width 47 height 47
